Goal: Find specific page/section: Find specific page/section

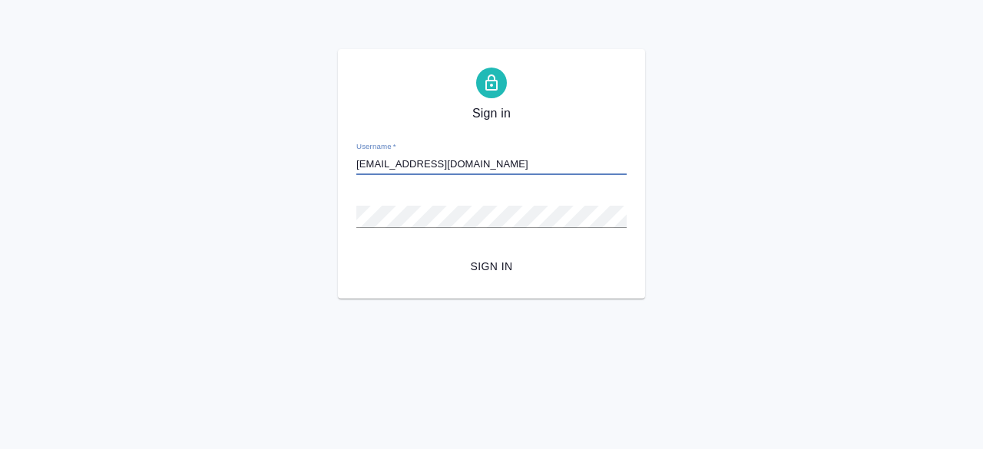
type input "y.volgina@awatera.com"
click at [356, 253] on button "Sign in" at bounding box center [491, 267] width 270 height 28
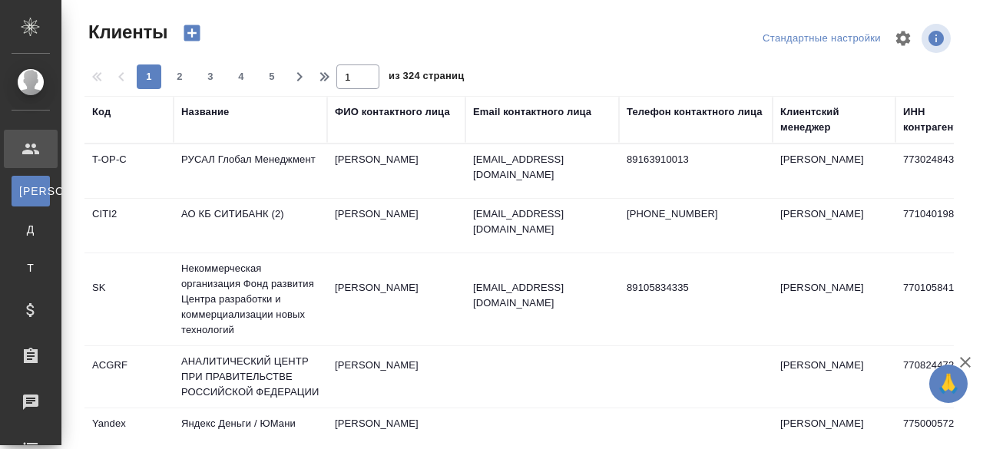
select select "RU"
click at [653, 31] on div at bounding box center [525, 38] width 294 height 37
select select "RU"
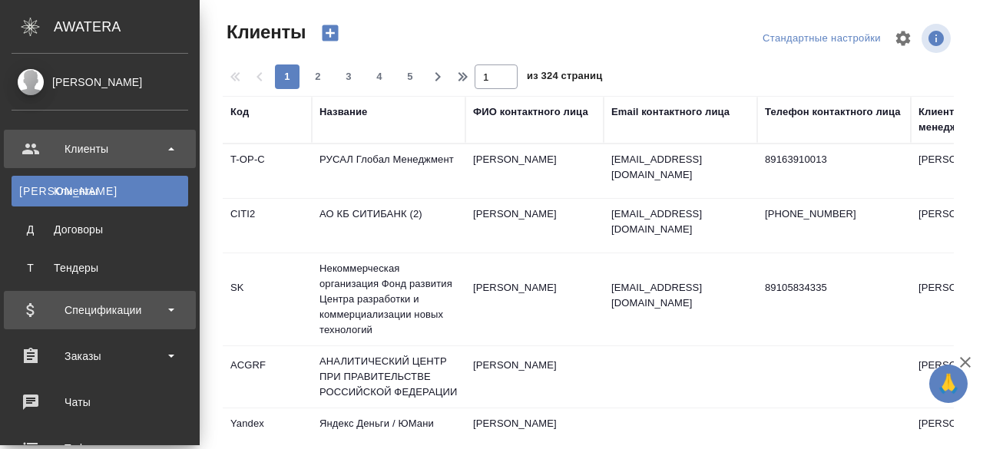
click at [117, 309] on div "Спецификации" at bounding box center [100, 310] width 177 height 23
click at [71, 306] on div "Спецификации" at bounding box center [100, 310] width 177 height 23
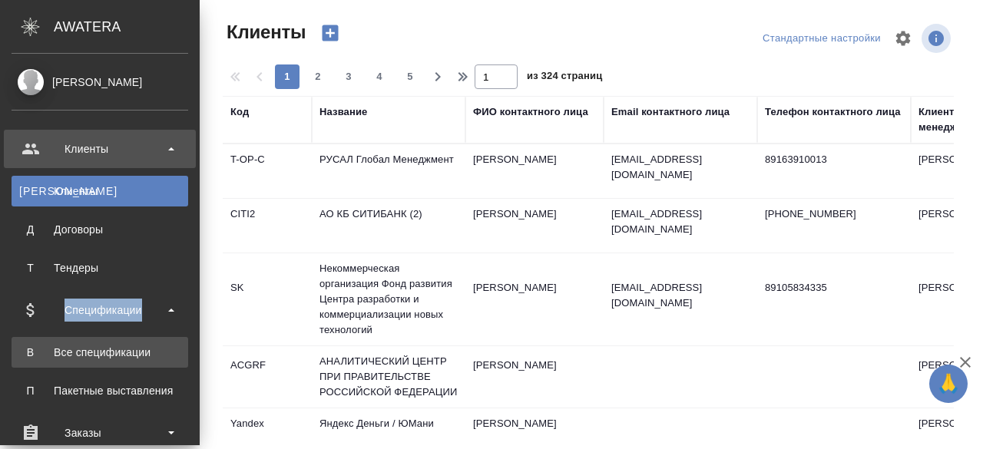
click at [68, 355] on div "Все спецификации" at bounding box center [99, 352] width 161 height 15
